Goal: Complete application form: Complete application form

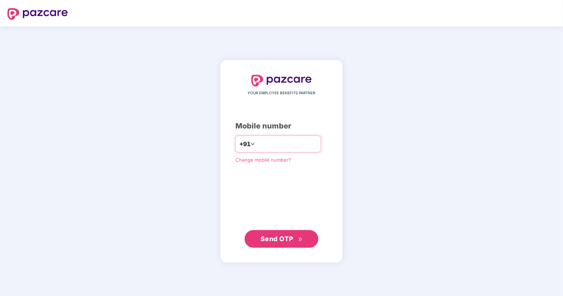
click at [316, 149] on input "number" at bounding box center [286, 144] width 60 height 12
type input "**********"
click at [279, 240] on span "Send OTP" at bounding box center [276, 239] width 33 height 8
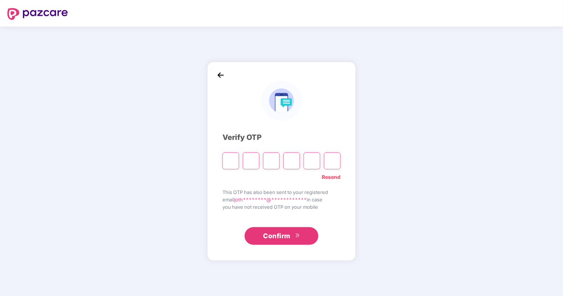
type input "*"
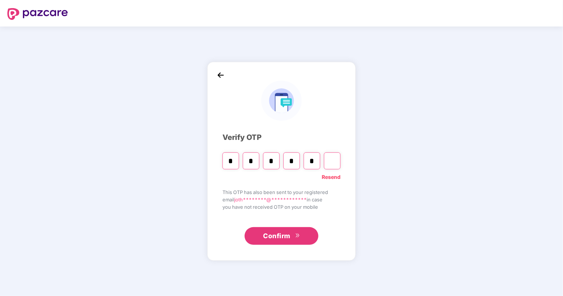
type input "*"
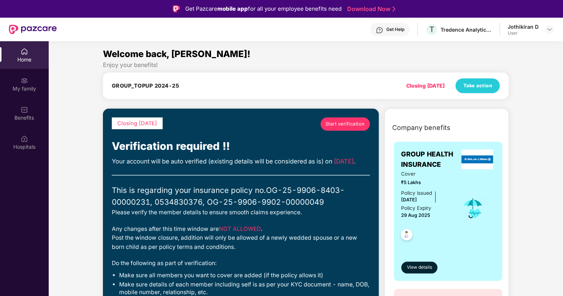
click at [538, 32] on div "Jothikiran D User" at bounding box center [530, 29] width 46 height 13
click at [552, 29] on img at bounding box center [549, 30] width 6 height 6
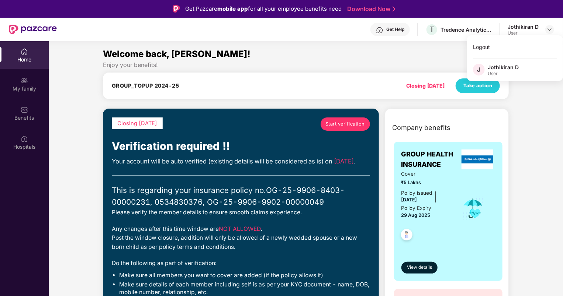
click at [496, 67] on div "Jothikiran D" at bounding box center [502, 67] width 31 height 7
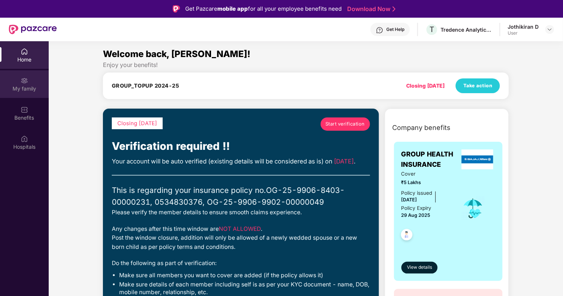
click at [34, 84] on div "My family" at bounding box center [24, 84] width 49 height 28
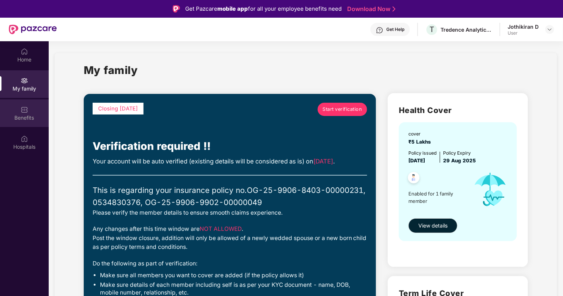
click at [32, 108] on div "Benefits" at bounding box center [24, 114] width 49 height 28
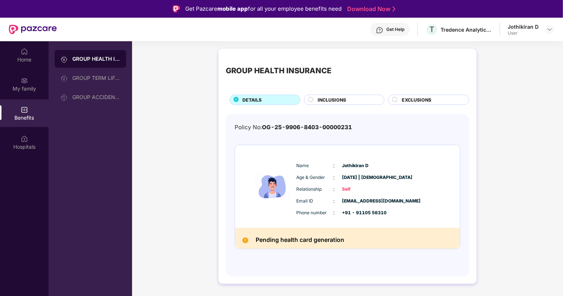
click at [329, 104] on div "INCLUSIONS" at bounding box center [347, 101] width 66 height 8
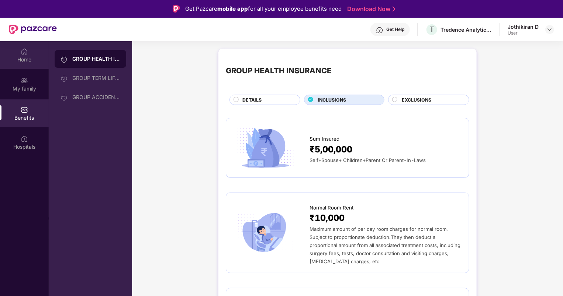
click at [24, 59] on div "Home" at bounding box center [24, 59] width 49 height 7
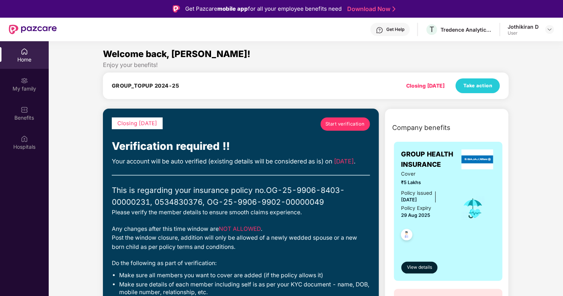
click at [352, 121] on span "Start verification" at bounding box center [344, 124] width 39 height 7
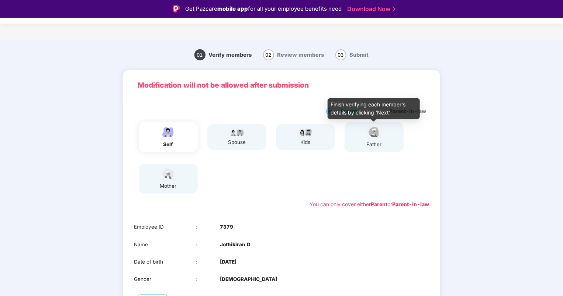
click at [378, 136] on img at bounding box center [374, 132] width 18 height 13
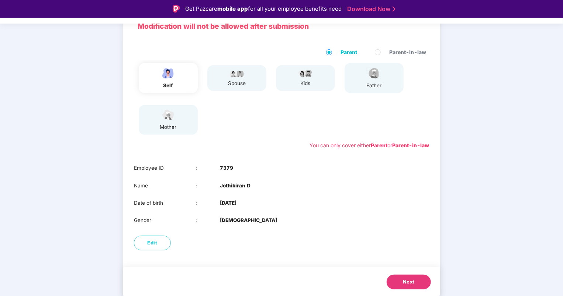
scroll to position [18, 0]
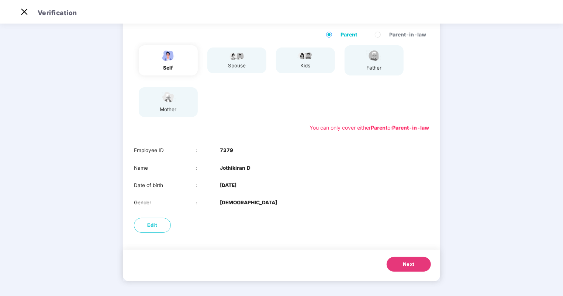
click at [402, 268] on button "Next" at bounding box center [408, 264] width 44 height 15
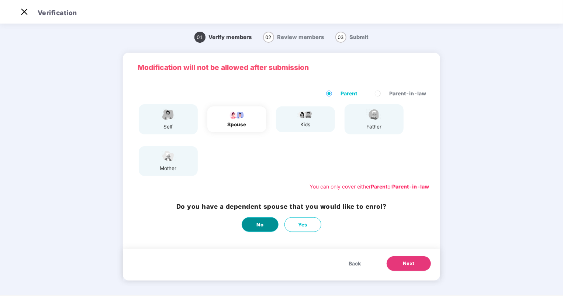
click at [264, 223] on button "No" at bounding box center [259, 225] width 37 height 15
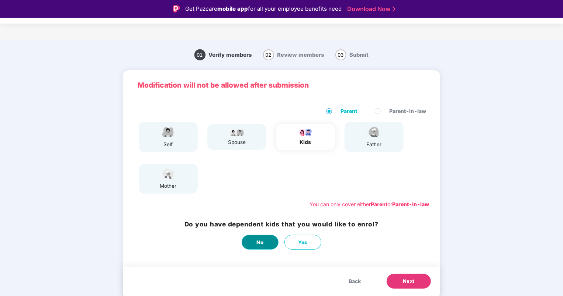
click at [263, 243] on span "No" at bounding box center [260, 243] width 7 height 8
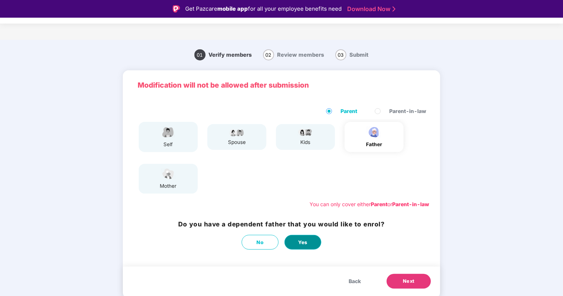
click at [305, 241] on span "Yes" at bounding box center [303, 243] width 10 height 8
select select "****"
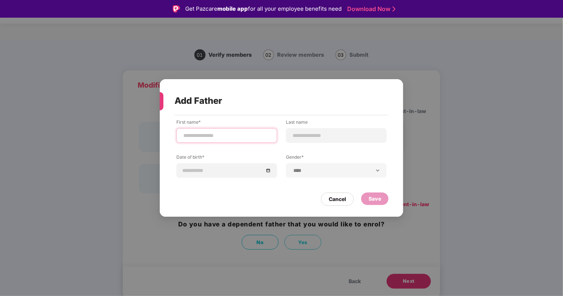
click at [251, 136] on input at bounding box center [227, 136] width 88 height 8
type input "*******"
type input "*"
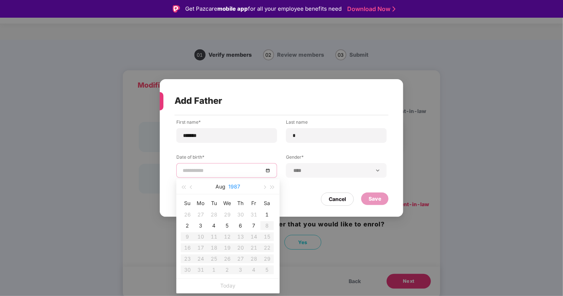
click at [233, 188] on button "1987" at bounding box center [235, 187] width 12 height 15
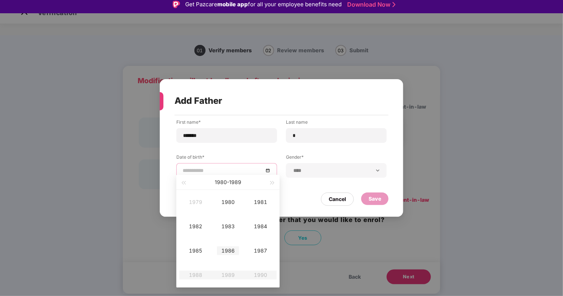
scroll to position [4, 0]
type input "**********"
click at [183, 181] on span "button" at bounding box center [183, 183] width 4 height 4
type input "**********"
click at [197, 202] on div "1969" at bounding box center [195, 202] width 22 height 9
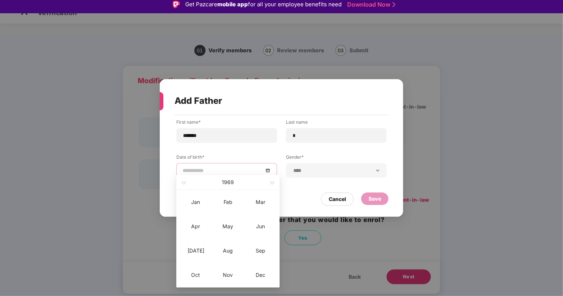
type input "**********"
click at [265, 226] on div "Jun" at bounding box center [260, 226] width 22 height 9
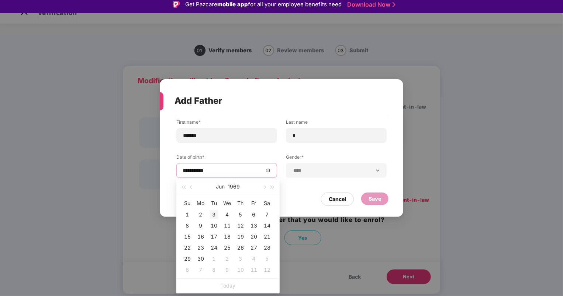
type input "**********"
click at [189, 215] on div "1" at bounding box center [187, 215] width 9 height 9
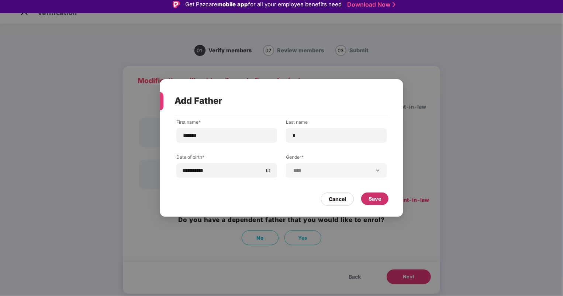
click at [371, 200] on div "Save" at bounding box center [374, 199] width 13 height 8
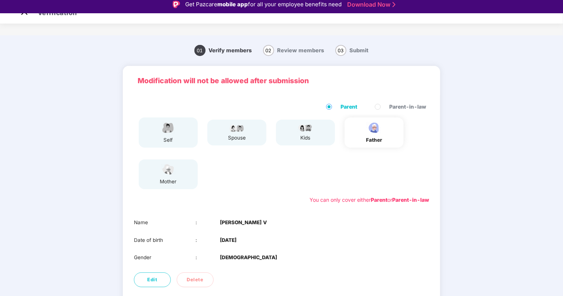
scroll to position [41, 0]
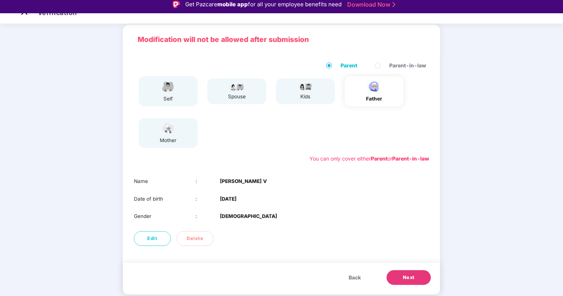
click at [400, 275] on button "Next" at bounding box center [408, 278] width 44 height 15
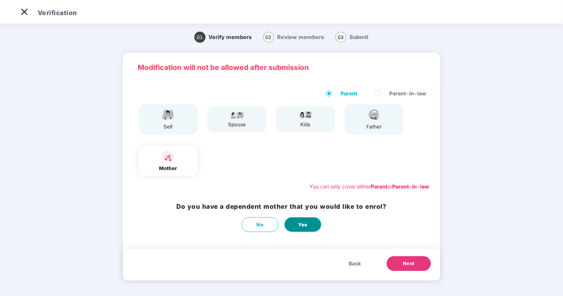
click at [299, 223] on span "Yes" at bounding box center [303, 225] width 10 height 8
select select "******"
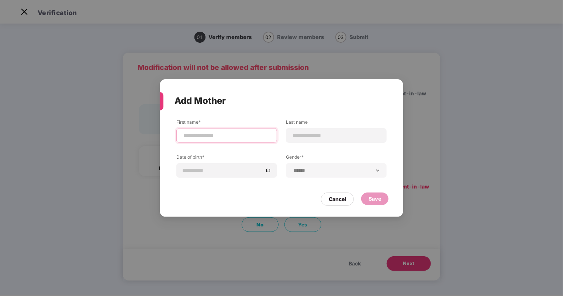
click at [225, 133] on input at bounding box center [227, 136] width 88 height 8
type input "*******"
type input "*"
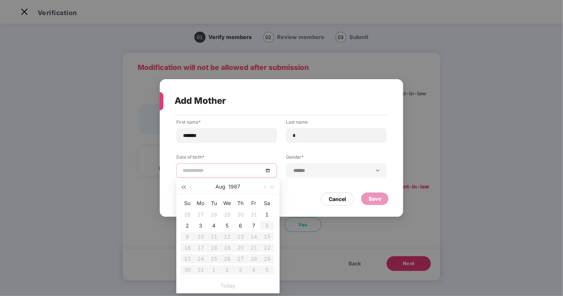
click at [183, 188] on span "button" at bounding box center [183, 188] width 4 height 4
click at [237, 189] on button "1985" at bounding box center [235, 187] width 12 height 15
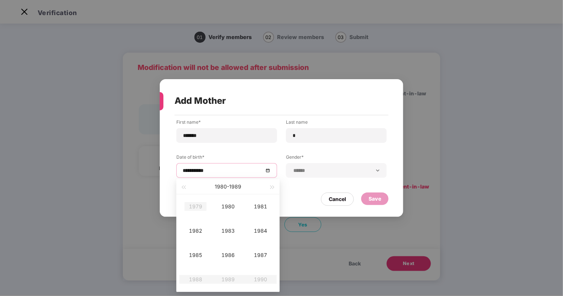
type input "**********"
click at [184, 187] on span "button" at bounding box center [183, 188] width 4 height 4
type input "**********"
click at [258, 230] on div "1974" at bounding box center [260, 231] width 22 height 9
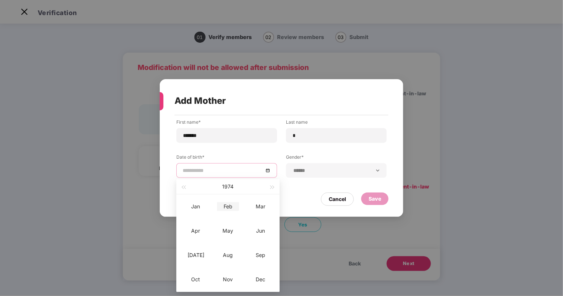
type input "**********"
click at [232, 188] on button "1974" at bounding box center [227, 187] width 11 height 15
type input "**********"
click at [228, 258] on div "1976" at bounding box center [228, 255] width 22 height 9
type input "**********"
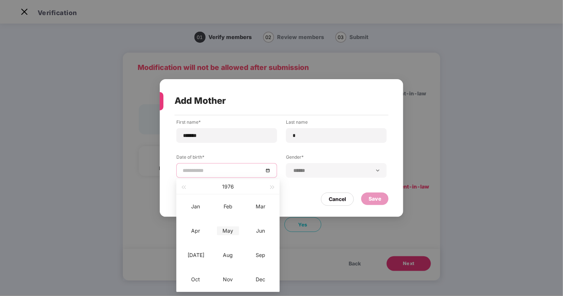
click at [226, 233] on div "May" at bounding box center [228, 231] width 22 height 9
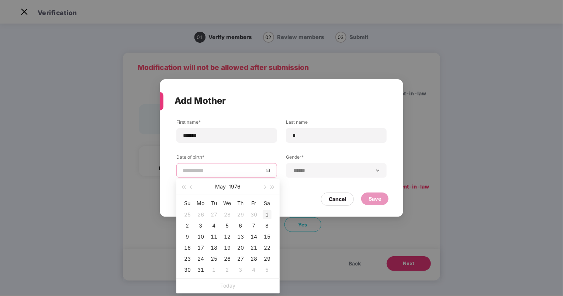
type input "**********"
click at [263, 215] on div "1" at bounding box center [267, 215] width 9 height 9
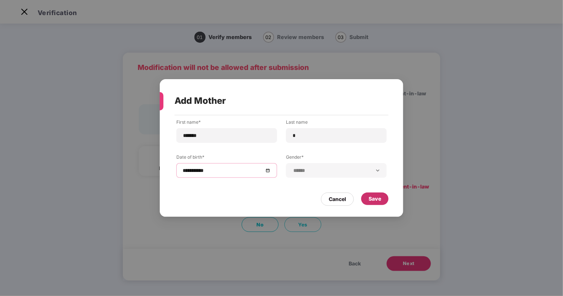
click at [371, 196] on div "Save" at bounding box center [374, 199] width 13 height 8
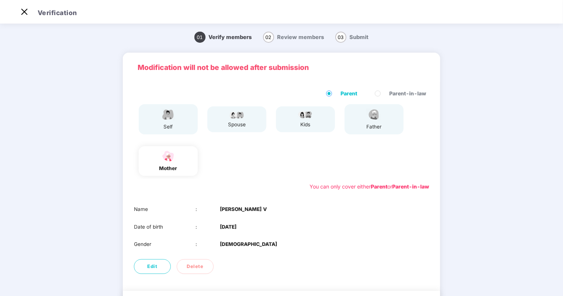
scroll to position [41, 0]
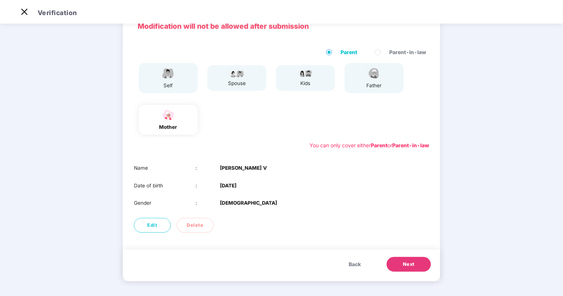
click at [403, 260] on button "Next" at bounding box center [408, 264] width 44 height 15
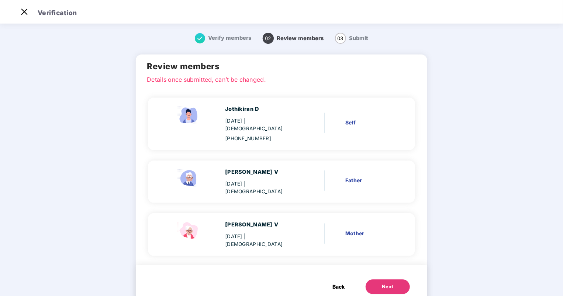
click at [378, 280] on button "Next" at bounding box center [387, 287] width 44 height 15
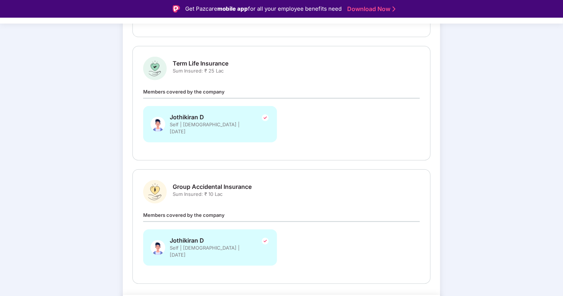
scroll to position [16, 0]
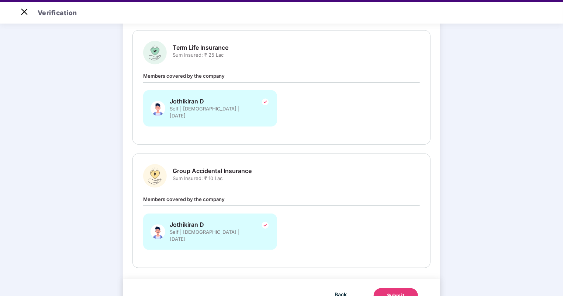
click at [405, 289] on button "Submit" at bounding box center [395, 296] width 44 height 15
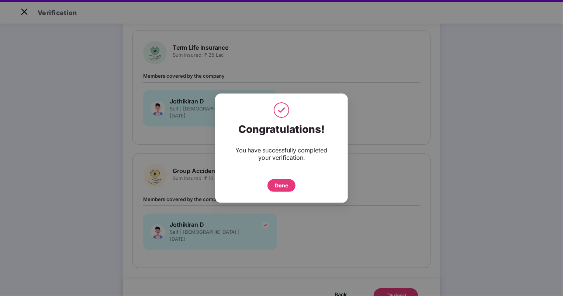
click at [282, 187] on div "Done" at bounding box center [281, 186] width 13 height 8
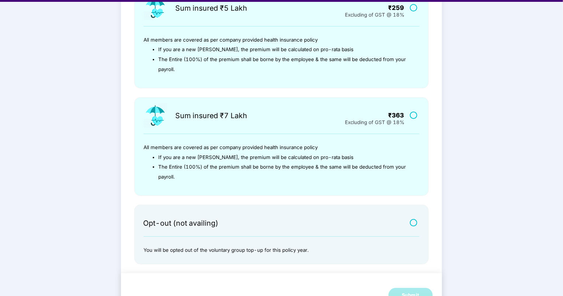
scroll to position [212, 0]
click at [413, 221] on label at bounding box center [414, 222] width 9 height 6
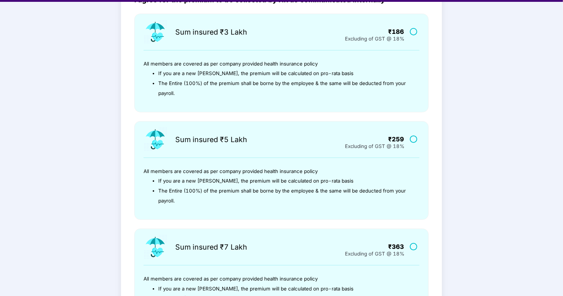
scroll to position [73, 0]
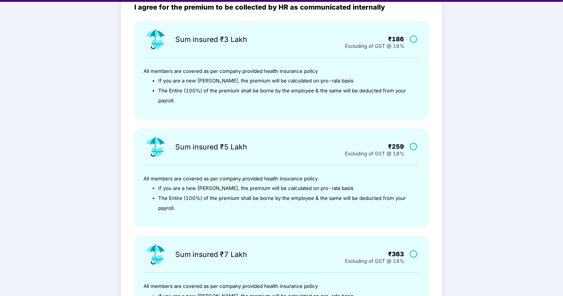
click at [413, 37] on label at bounding box center [414, 39] width 9 height 6
click at [414, 147] on label at bounding box center [414, 146] width 9 height 6
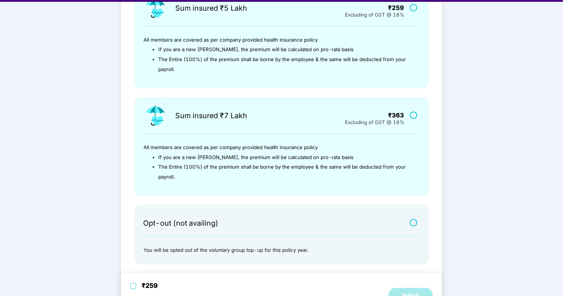
scroll to position [234, 0]
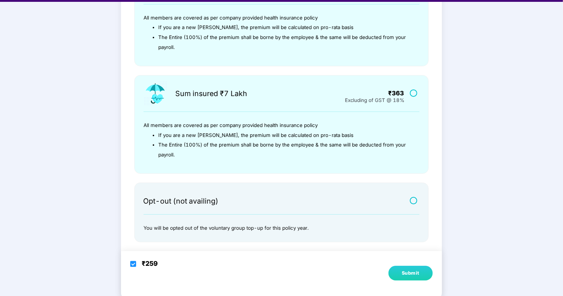
click at [409, 277] on button "Submit" at bounding box center [410, 273] width 44 height 15
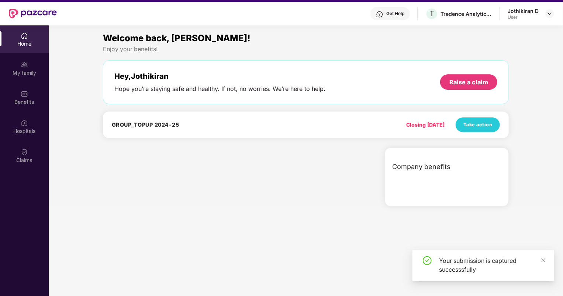
scroll to position [0, 0]
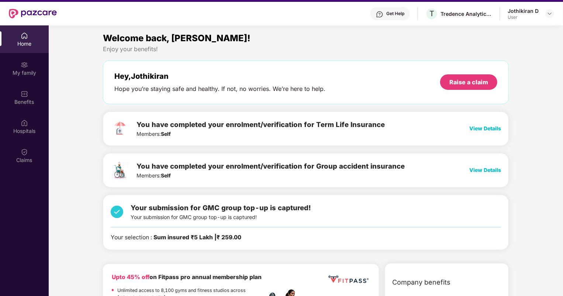
click at [483, 128] on span "View Details" at bounding box center [485, 128] width 32 height 6
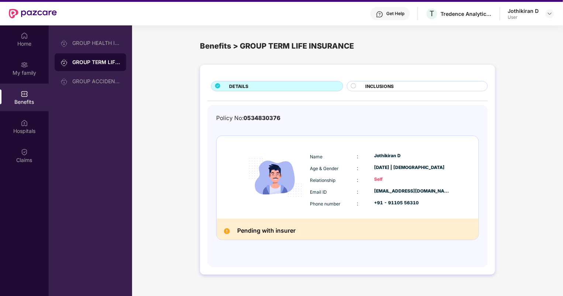
click at [363, 86] on div "INCLUSIONS" at bounding box center [423, 87] width 122 height 8
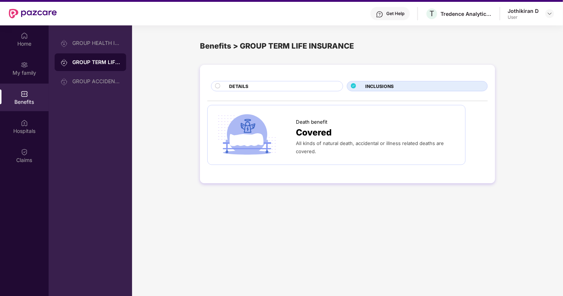
click at [308, 87] on div "DETAILS" at bounding box center [282, 87] width 114 height 8
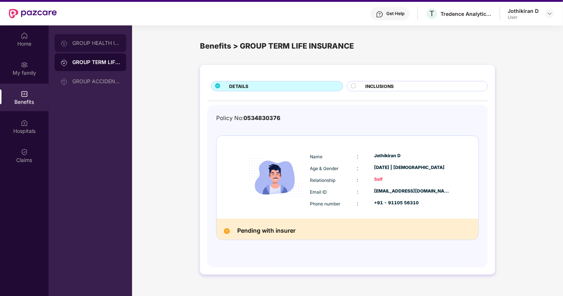
click at [108, 46] on div "GROUP HEALTH INSURANCE" at bounding box center [91, 43] width 72 height 18
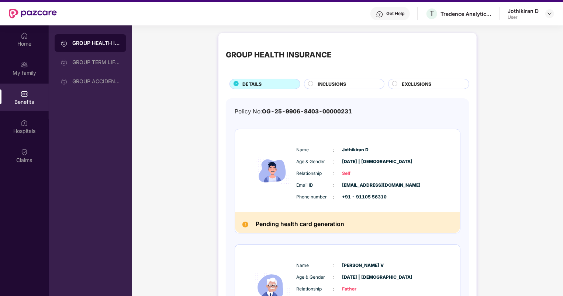
click at [333, 83] on span "INCLUSIONS" at bounding box center [332, 84] width 28 height 7
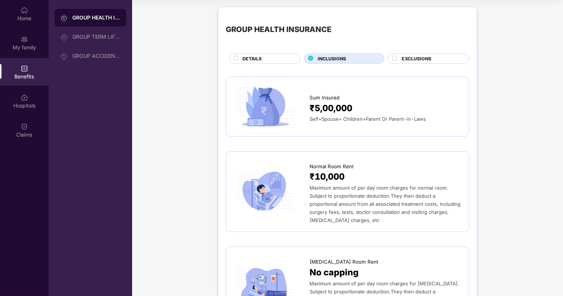
click at [406, 63] on div "EXCLUSIONS" at bounding box center [431, 59] width 67 height 8
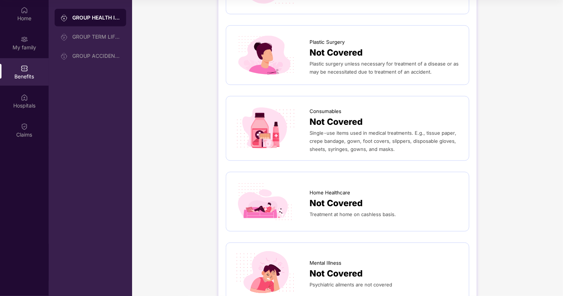
scroll to position [511, 0]
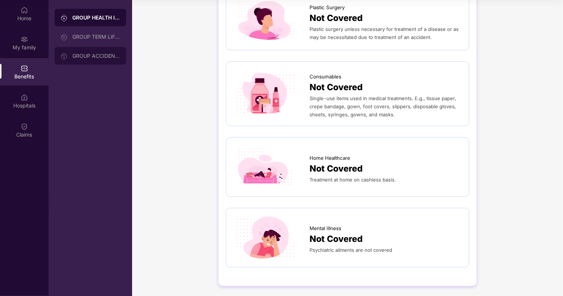
click at [100, 63] on div "GROUP ACCIDENTAL INSURANCE" at bounding box center [91, 56] width 72 height 18
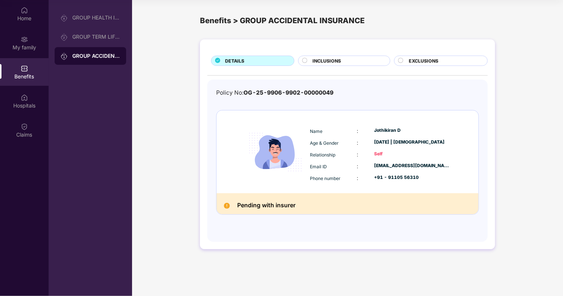
click at [320, 58] on span "INCLUSIONS" at bounding box center [327, 61] width 28 height 7
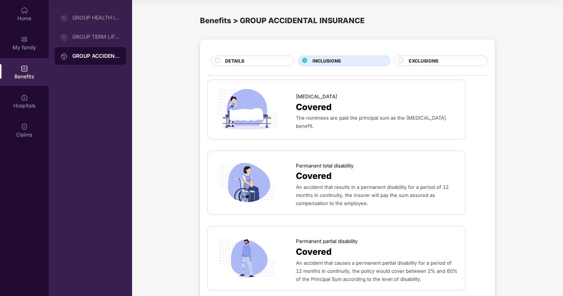
click at [431, 65] on div "EXCLUSIONS" at bounding box center [444, 62] width 78 height 8
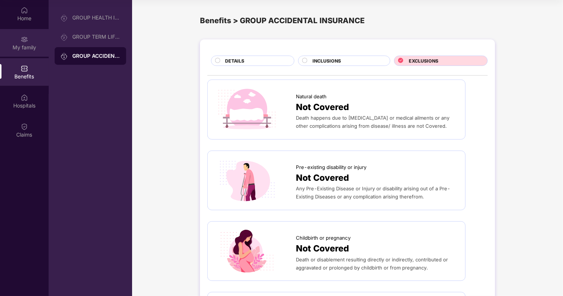
click at [22, 41] on img at bounding box center [24, 39] width 7 height 7
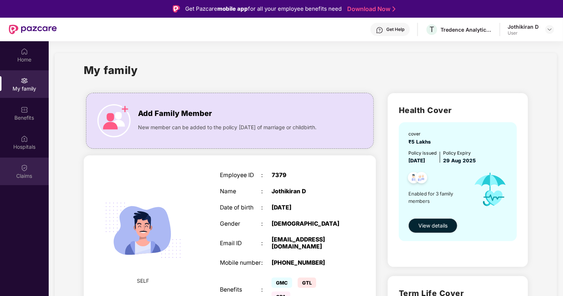
click at [25, 173] on div "Claims" at bounding box center [24, 176] width 49 height 7
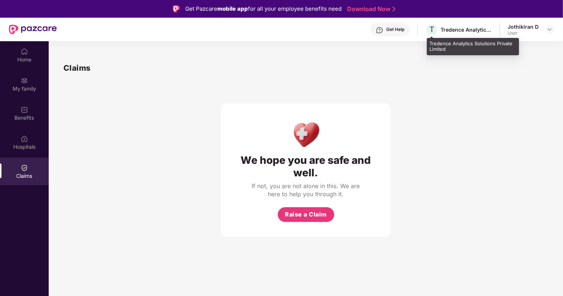
click at [462, 29] on div "Tredence Analytics Solutions Private Limited" at bounding box center [466, 29] width 52 height 7
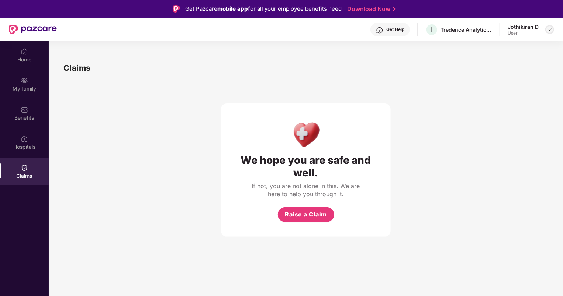
drag, startPoint x: 543, startPoint y: 36, endPoint x: 549, endPoint y: 30, distance: 8.4
click at [549, 30] on div "Get Help T Tredence Analytics Solutions Private Limited Jothikiran D User" at bounding box center [305, 30] width 497 height 24
click at [549, 30] on img at bounding box center [549, 30] width 6 height 6
click at [485, 47] on div "Logout" at bounding box center [515, 47] width 96 height 14
